Goal: Task Accomplishment & Management: Manage account settings

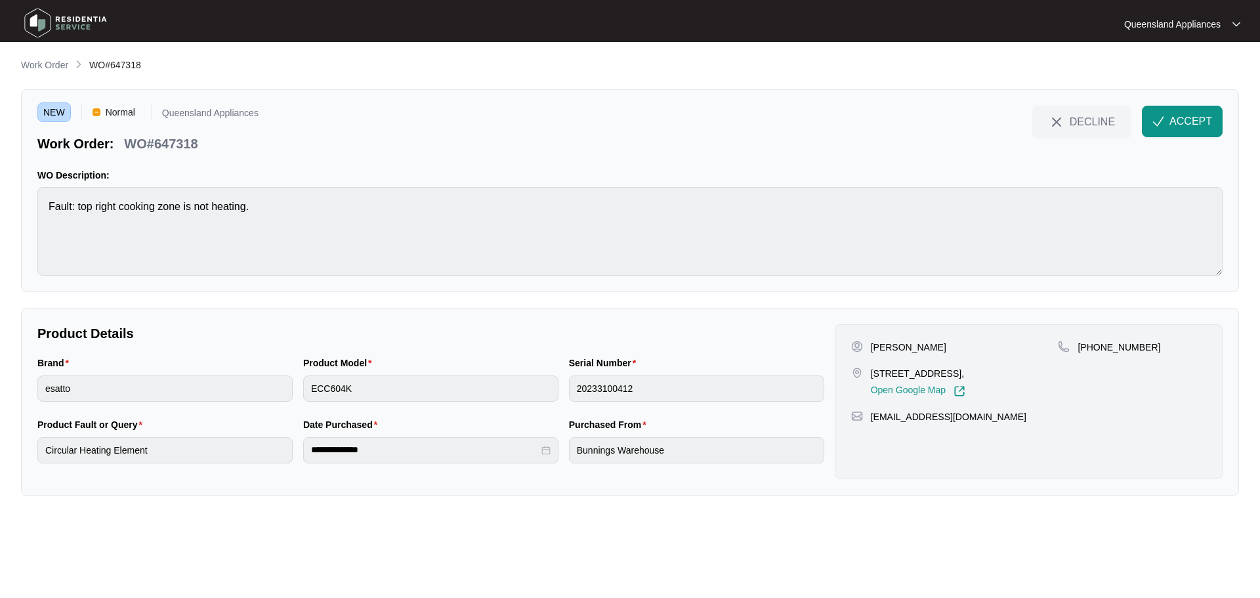
click at [44, 54] on main "**********" at bounding box center [630, 299] width 1260 height 598
click at [45, 62] on p "Work Order" at bounding box center [44, 64] width 47 height 13
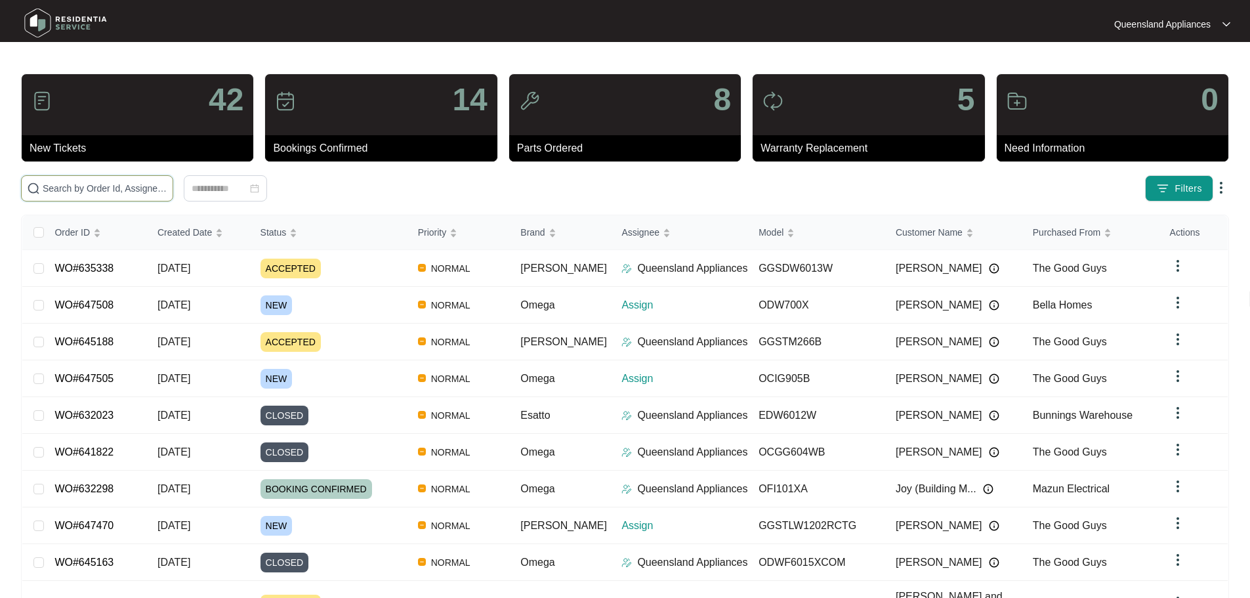
click at [136, 182] on input "text" at bounding box center [105, 188] width 125 height 14
paste input "647318"
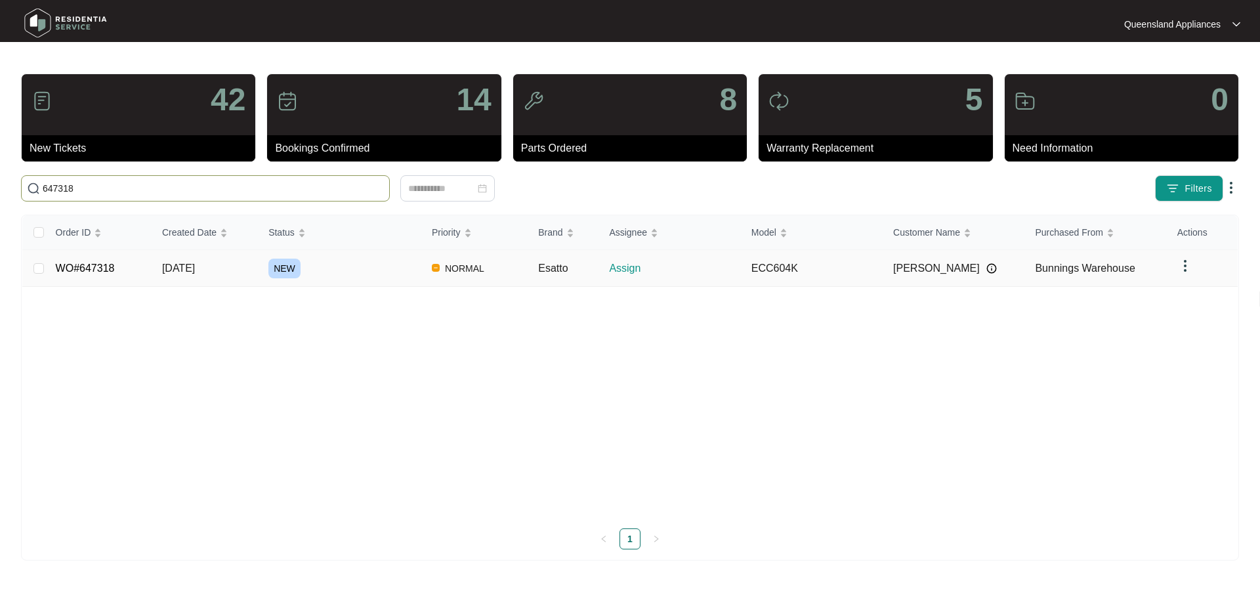
type input "647318"
click at [75, 268] on link "WO#647318" at bounding box center [85, 267] width 59 height 11
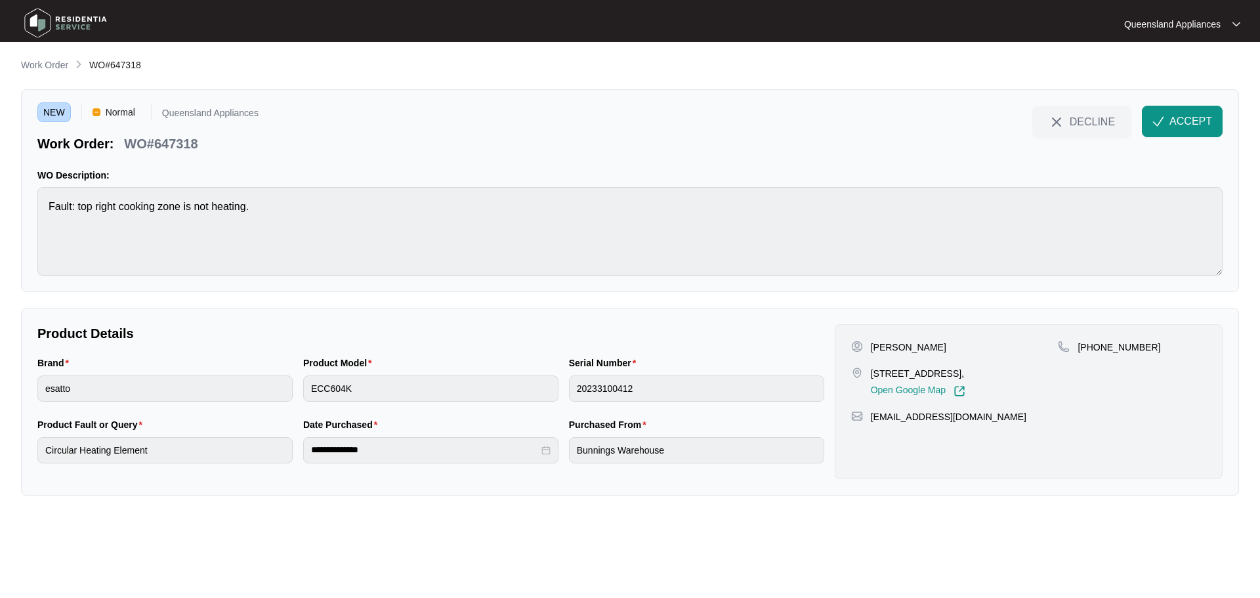
click at [177, 145] on p "WO#647318" at bounding box center [160, 143] width 73 height 18
copy p "647318"
drag, startPoint x: 891, startPoint y: 372, endPoint x: 998, endPoint y: 373, distance: 106.9
click at [965, 373] on p "Unit 19, 580-584 Browns Plains Road, MARSDEN QLD 4132," at bounding box center [918, 373] width 94 height 13
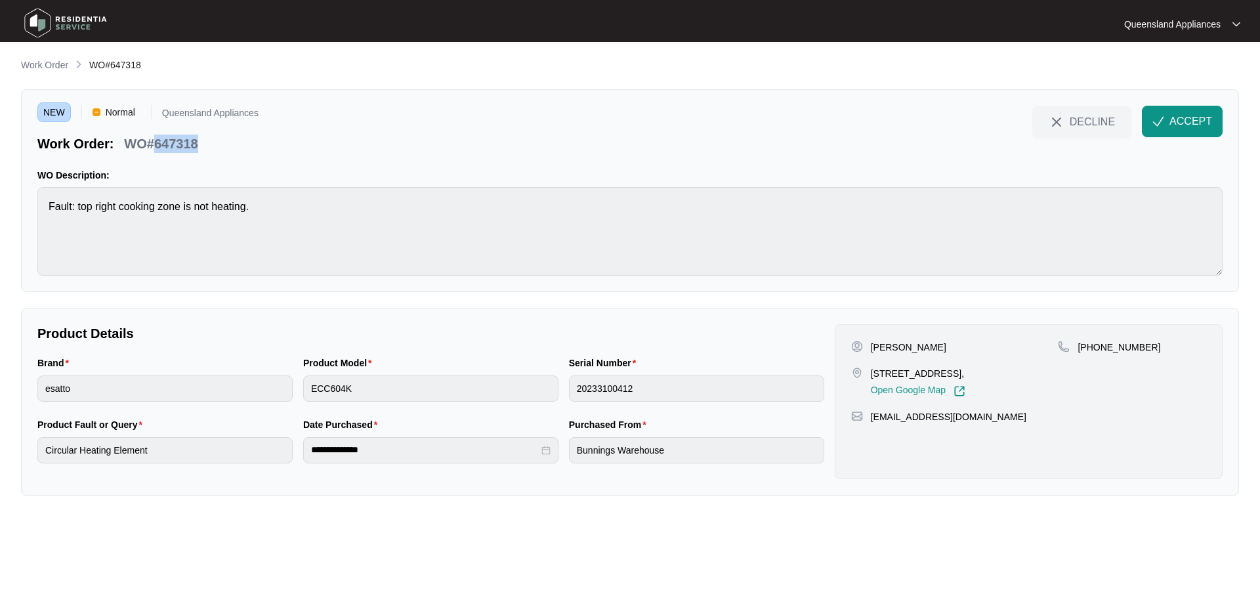
copy p "19, 580-584 Browns Plains"
click at [185, 143] on p "WO#647318" at bounding box center [160, 143] width 73 height 18
copy p "647318"
click at [1111, 346] on p "+61478940318" at bounding box center [1118, 346] width 83 height 13
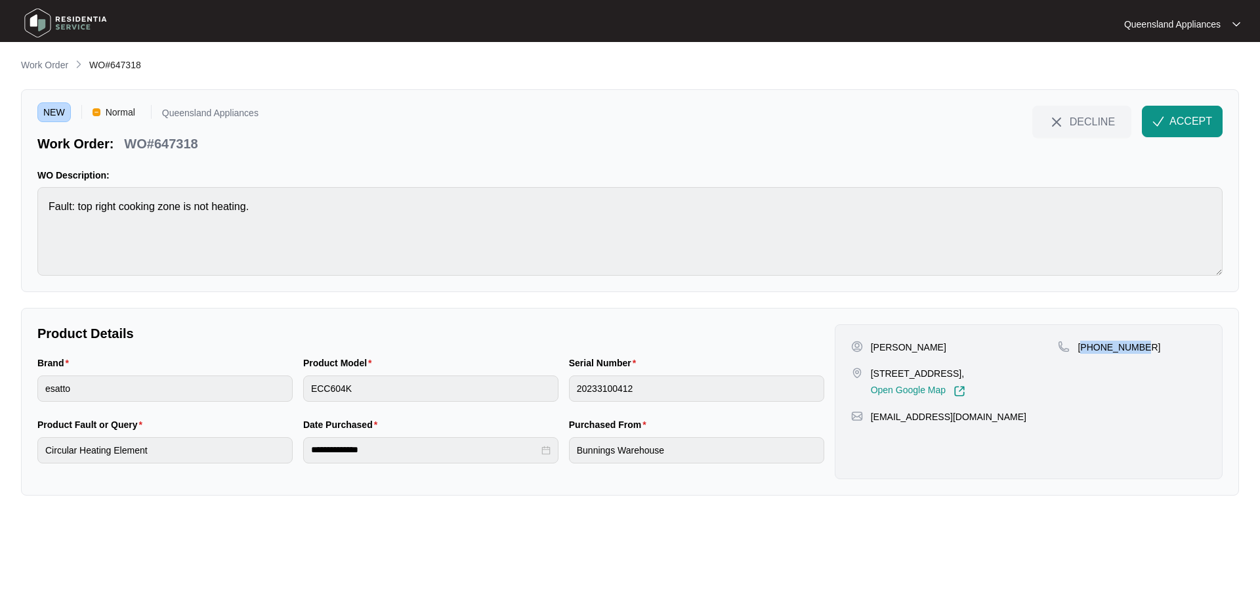
click at [1111, 346] on p "+61478940318" at bounding box center [1118, 346] width 83 height 13
copy p "61478940318"
click at [1173, 116] on span "ACCEPT" at bounding box center [1190, 121] width 43 height 16
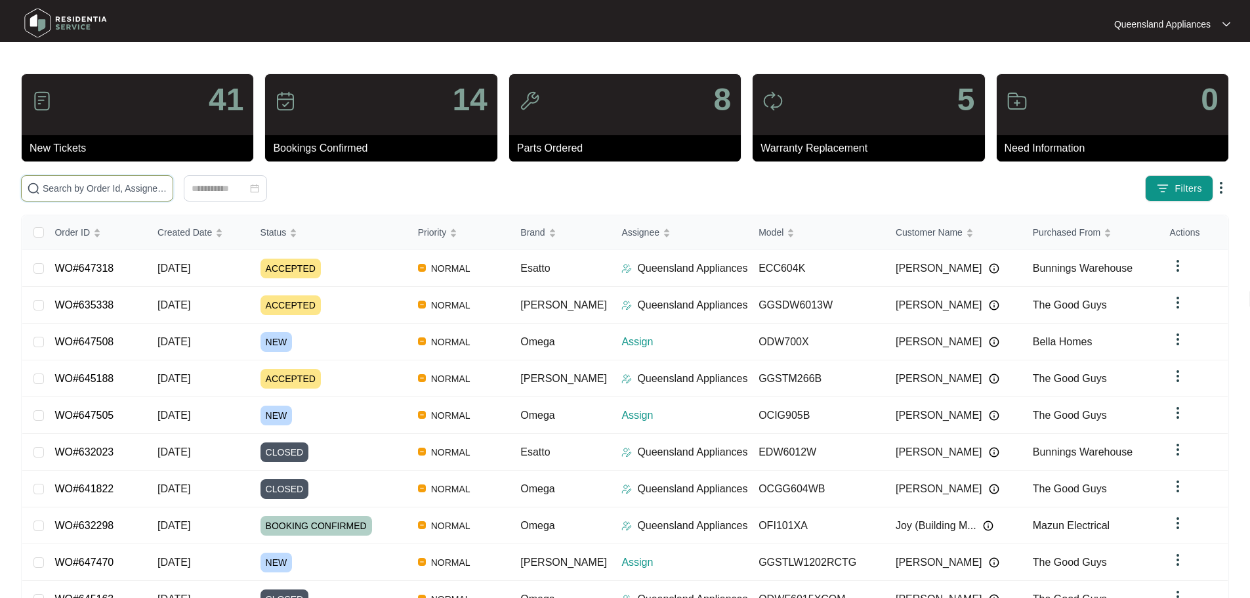
click at [82, 188] on input "text" at bounding box center [105, 188] width 125 height 14
paste input "647470"
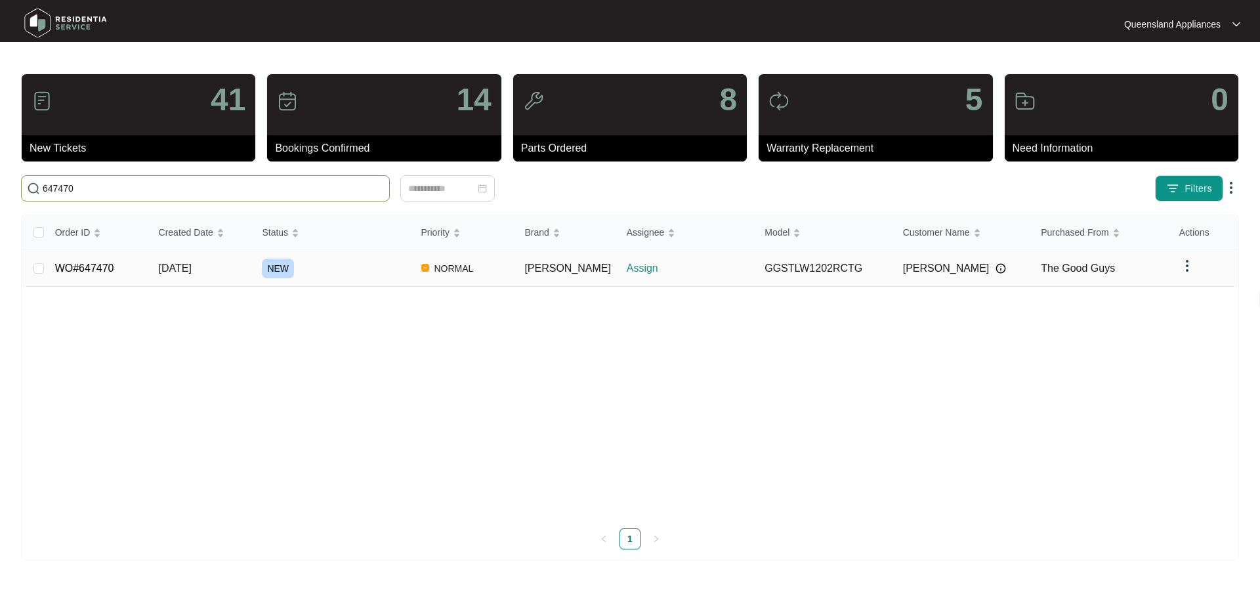
type input "647470"
click at [97, 268] on link "WO#647470" at bounding box center [84, 267] width 59 height 11
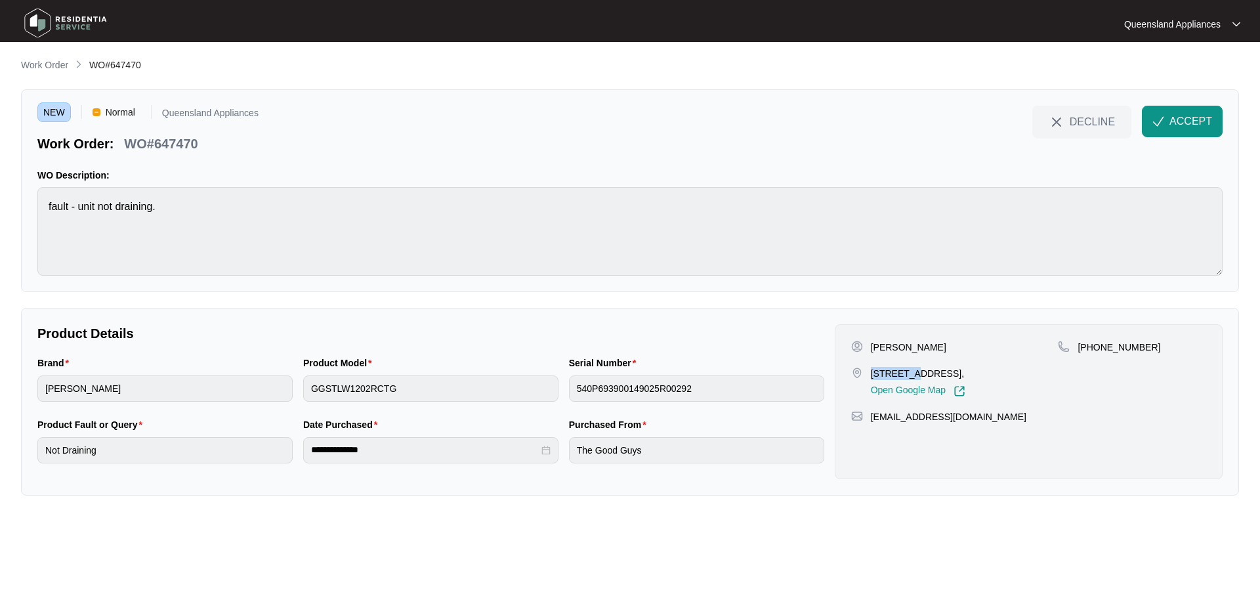
drag, startPoint x: 869, startPoint y: 372, endPoint x: 910, endPoint y: 375, distance: 41.5
click at [910, 375] on div "[STREET_ADDRESS], Open Google Map" at bounding box center [954, 382] width 207 height 30
copy p "2 Jordan"
click at [175, 138] on p "WO#647470" at bounding box center [160, 143] width 73 height 18
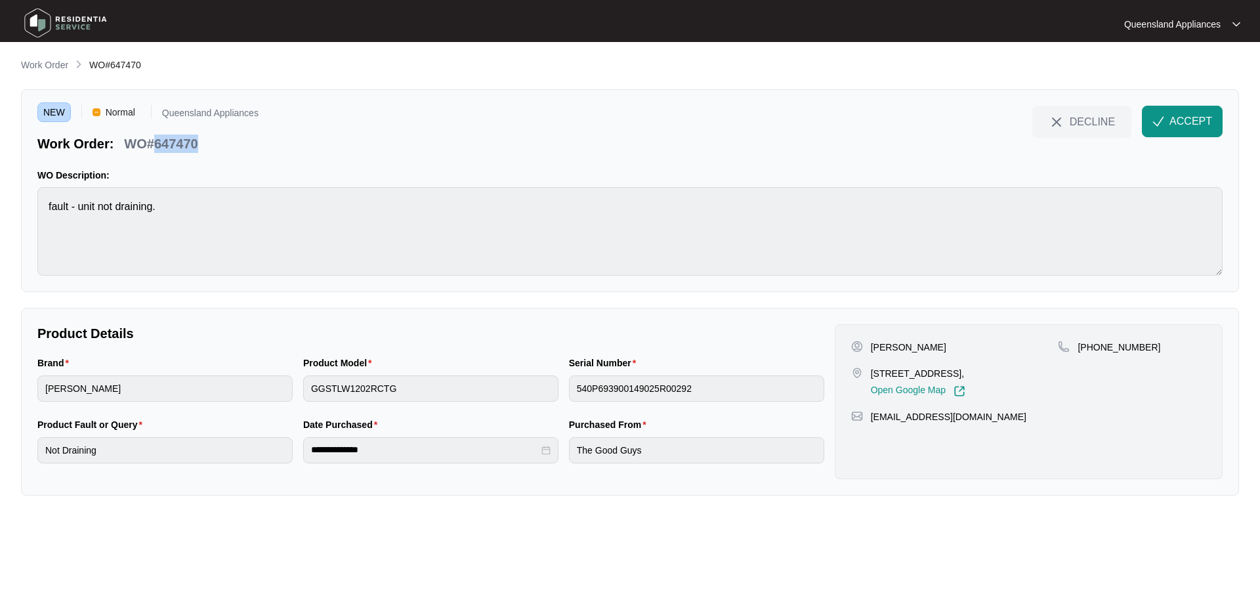
copy p "647470"
click at [1128, 348] on p "[PHONE_NUMBER]" at bounding box center [1118, 346] width 83 height 13
copy p "61431201164"
click at [1177, 121] on span "ACCEPT" at bounding box center [1190, 121] width 43 height 16
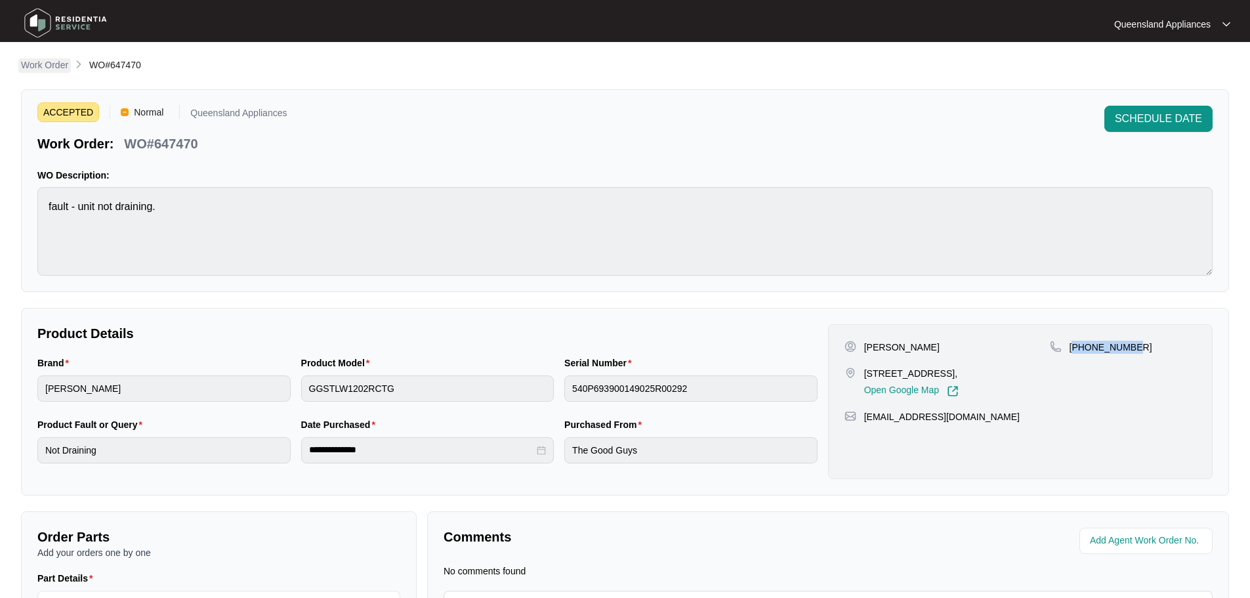
click at [54, 60] on p "Work Order" at bounding box center [44, 64] width 47 height 13
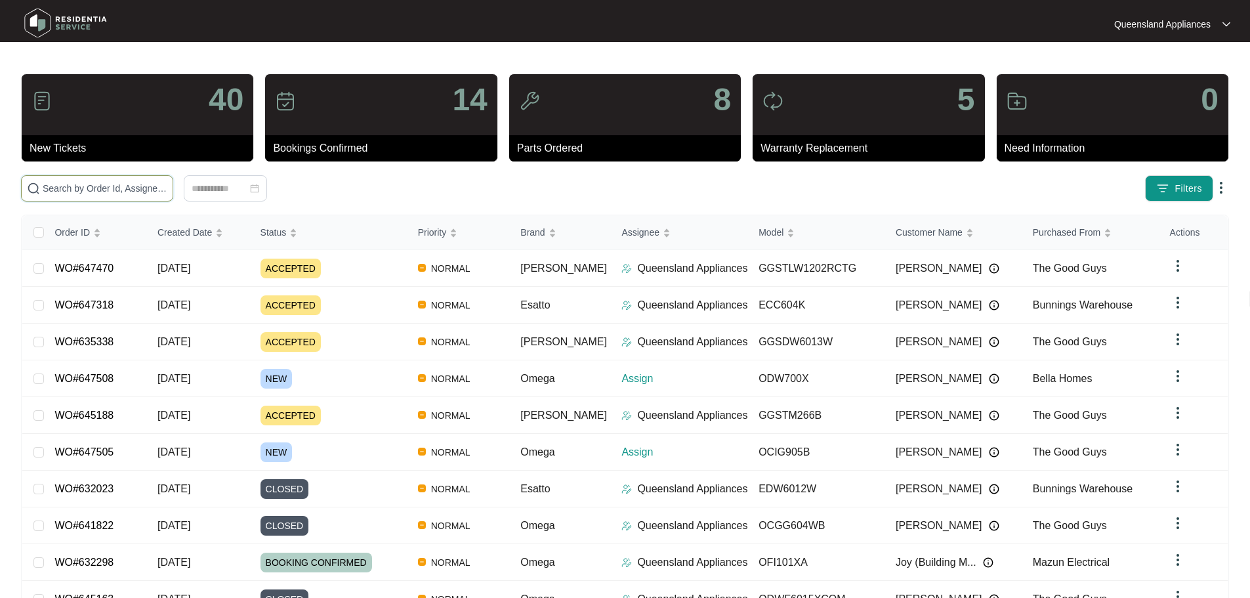
click at [167, 187] on input "text" at bounding box center [105, 188] width 125 height 14
paste input "647505"
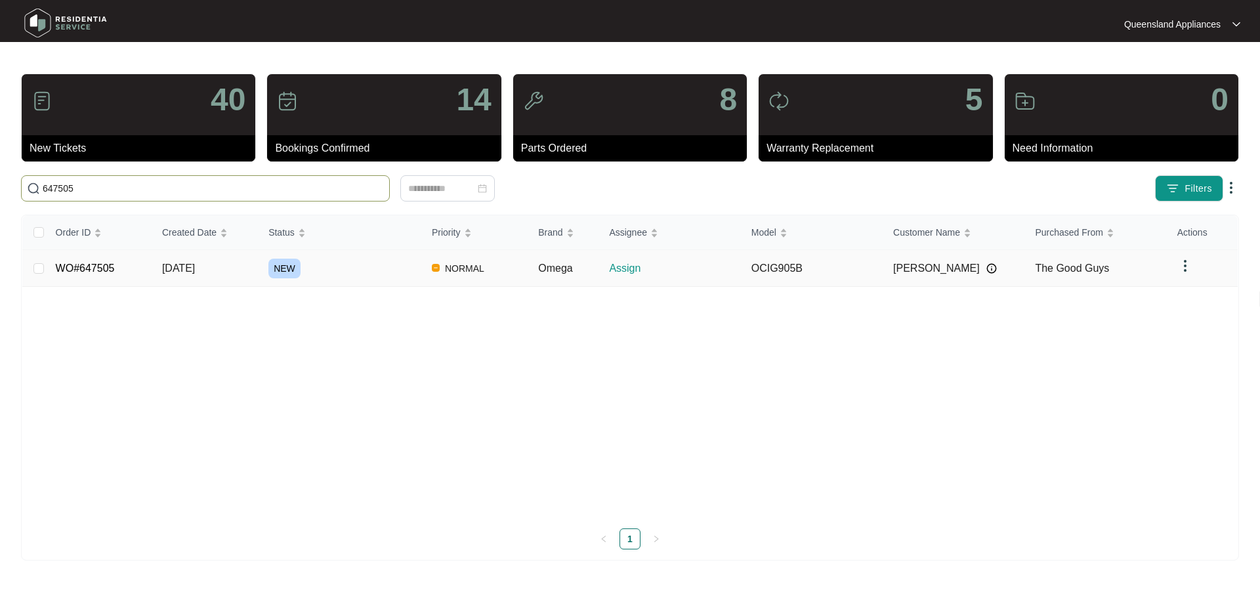
type input "647505"
click at [68, 268] on link "WO#647505" at bounding box center [85, 267] width 59 height 11
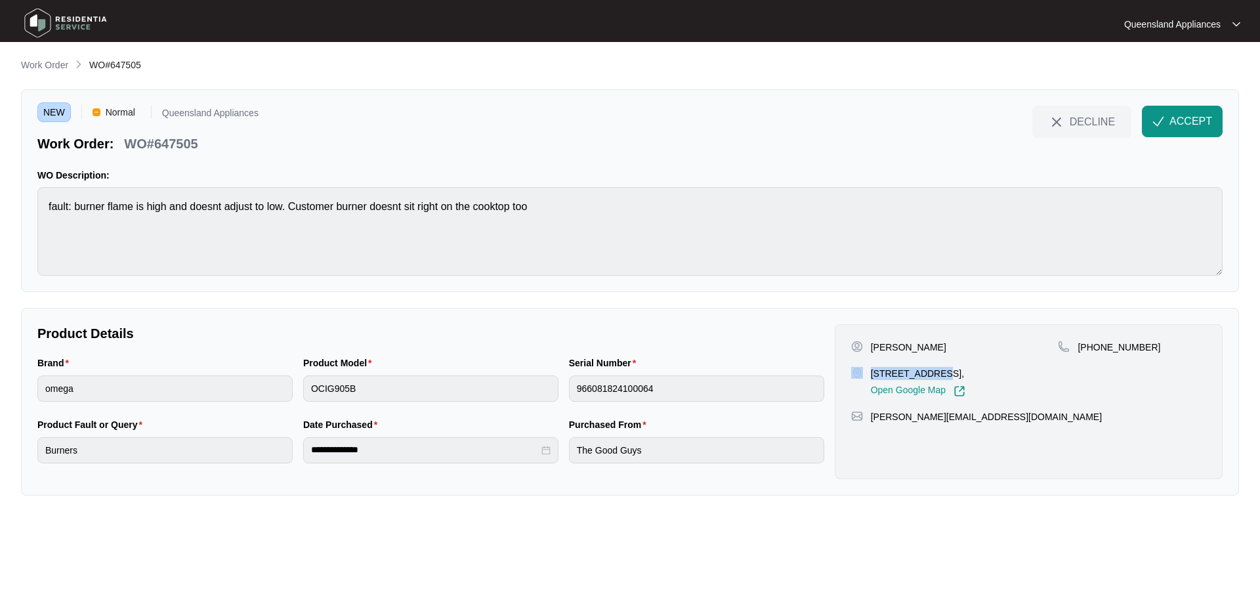
drag, startPoint x: 934, startPoint y: 371, endPoint x: 860, endPoint y: 370, distance: 73.5
click at [860, 370] on div "[STREET_ADDRESS], Open Google Map" at bounding box center [954, 382] width 207 height 30
copy div "[STREET_ADDRESS]"
click at [188, 144] on p "WO#647505" at bounding box center [160, 143] width 73 height 18
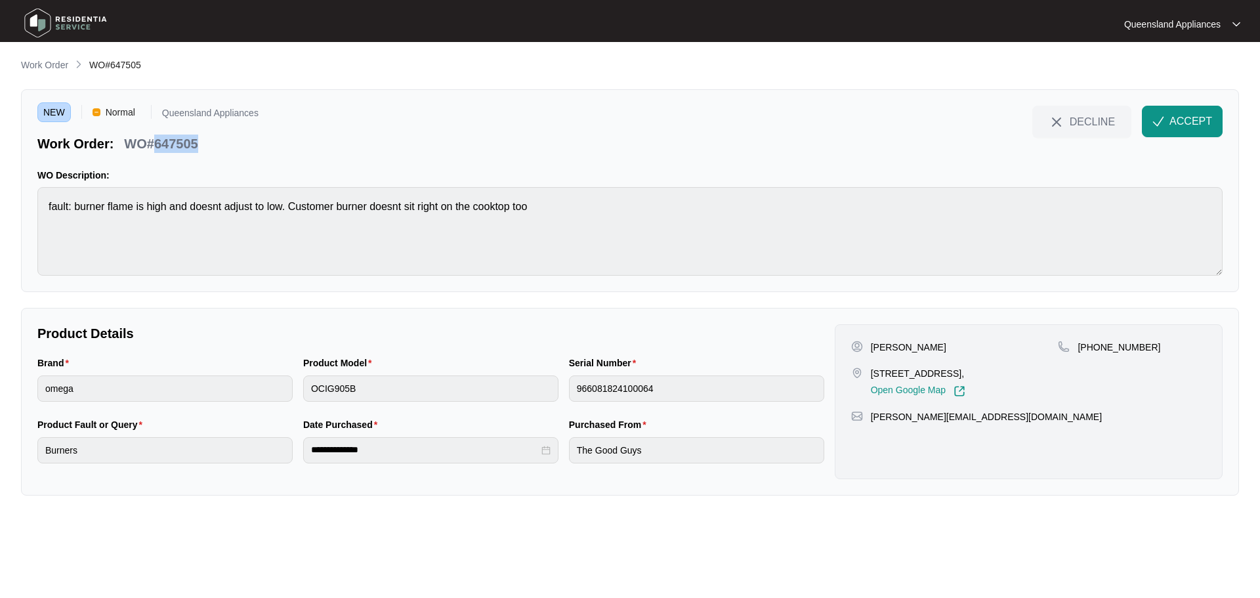
copy p "647505"
click at [1118, 345] on p "[PHONE_NUMBER]" at bounding box center [1118, 346] width 83 height 13
copy p "61421889033"
click at [1201, 125] on span "ACCEPT" at bounding box center [1190, 121] width 43 height 16
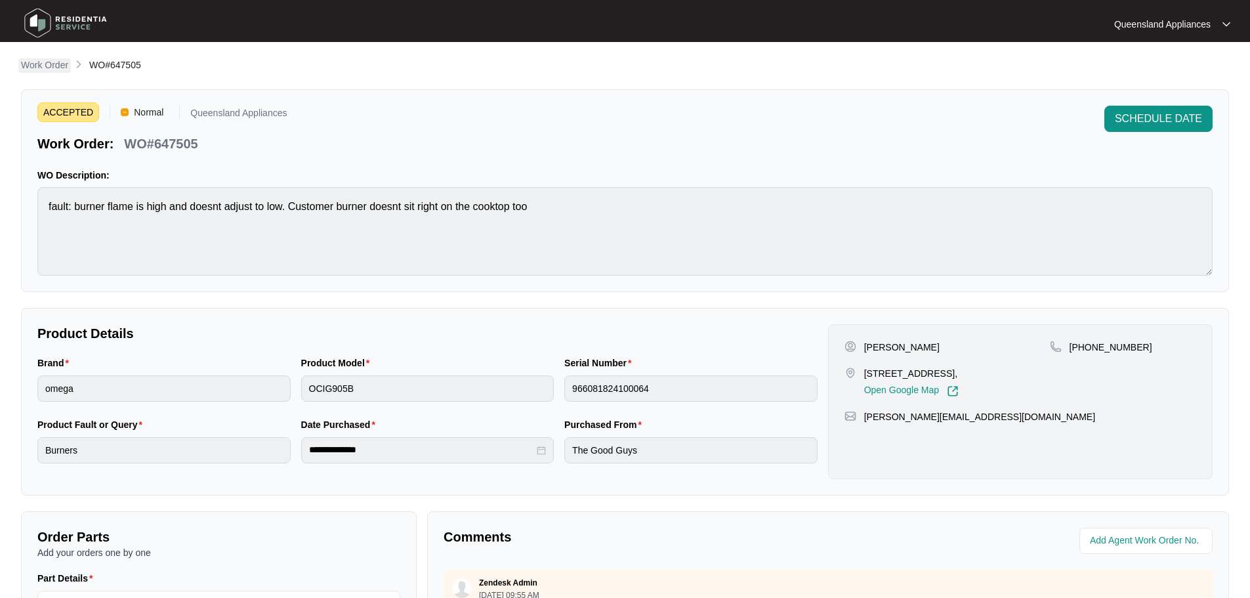
click at [56, 70] on p "Work Order" at bounding box center [44, 64] width 47 height 13
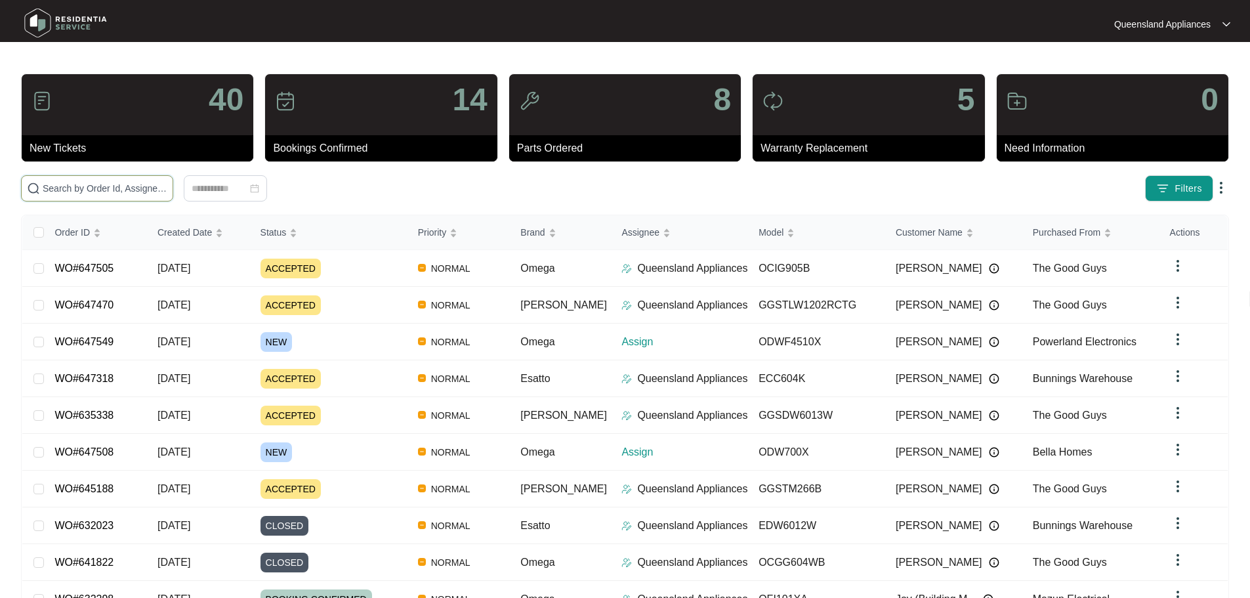
click at [133, 184] on input "text" at bounding box center [105, 188] width 125 height 14
paste input "647508"
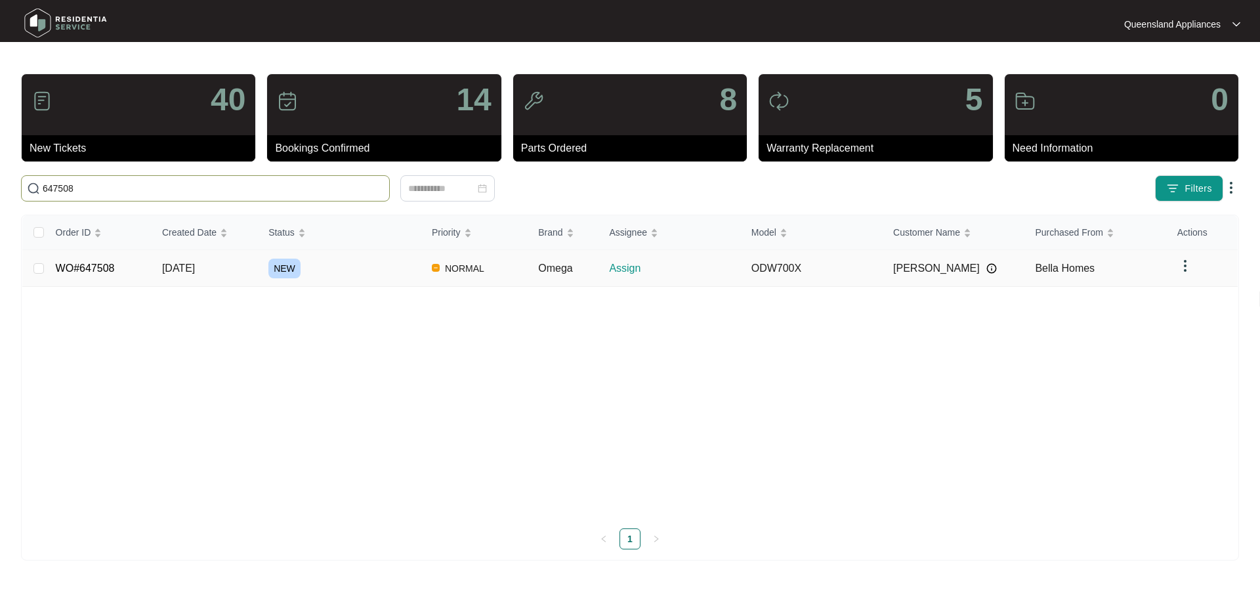
type input "647508"
click at [79, 267] on link "WO#647508" at bounding box center [85, 267] width 59 height 11
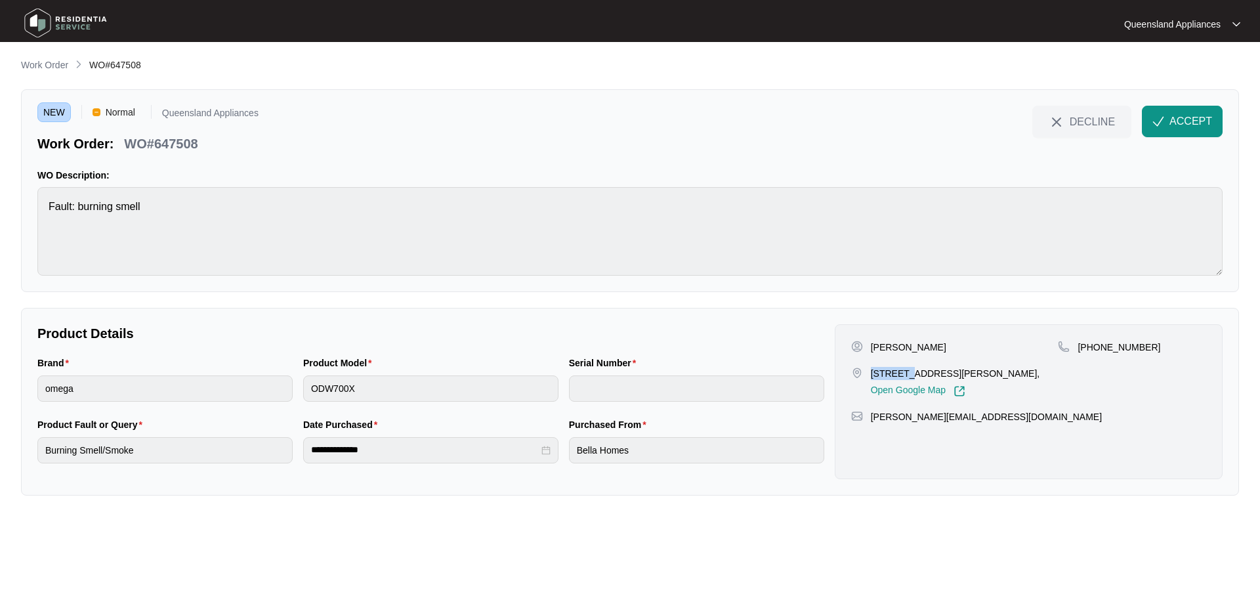
drag, startPoint x: 873, startPoint y: 371, endPoint x: 902, endPoint y: 372, distance: 29.5
click at [902, 372] on p "[STREET_ADDRESS][PERSON_NAME]," at bounding box center [955, 373] width 169 height 13
copy p "9 [PERSON_NAME]"
click at [1191, 122] on span "ACCEPT" at bounding box center [1190, 121] width 43 height 16
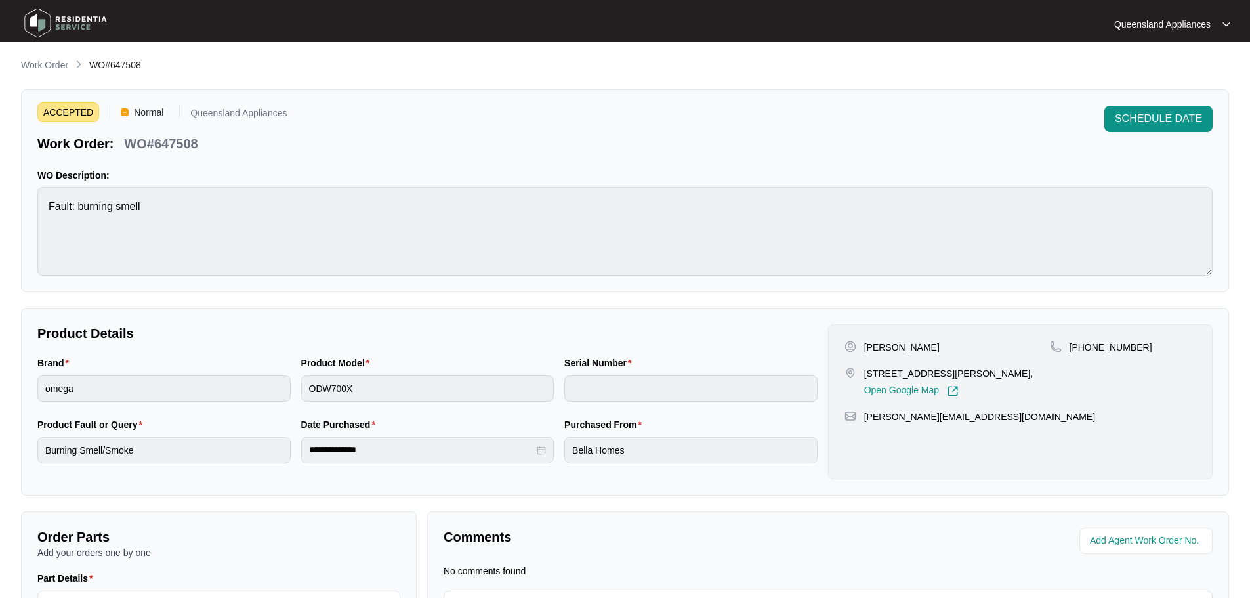
click at [170, 140] on p "WO#647508" at bounding box center [160, 143] width 73 height 18
copy p "647508"
click at [1098, 346] on p "[PHONE_NUMBER]" at bounding box center [1110, 346] width 83 height 13
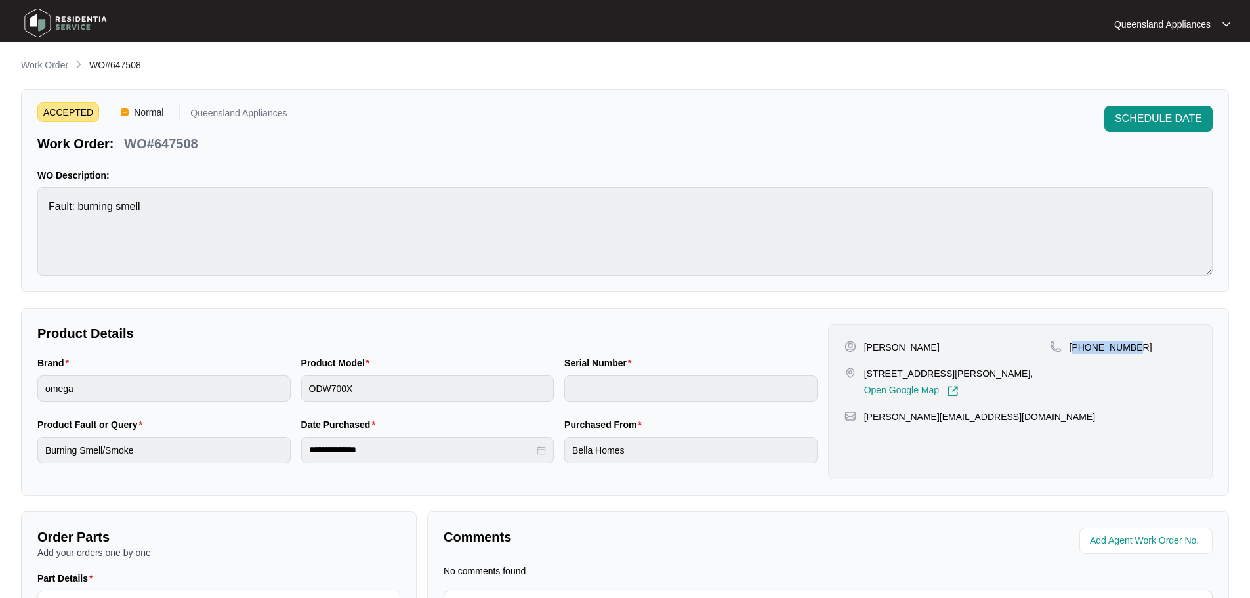
copy p "61402344359"
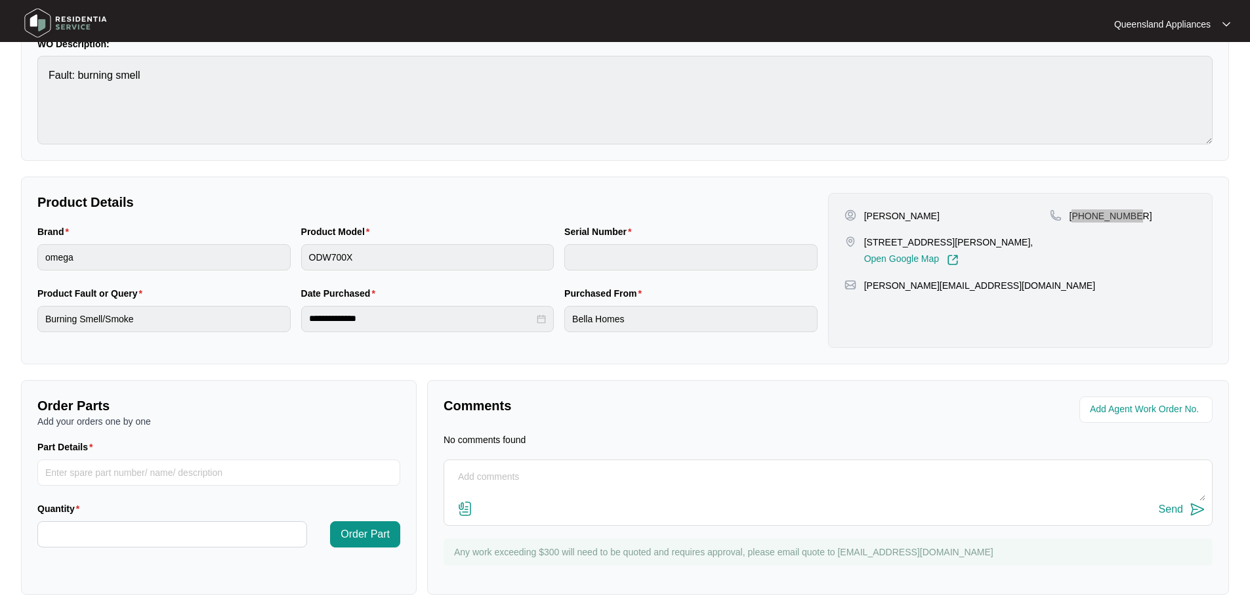
scroll to position [150, 0]
